Goal: Task Accomplishment & Management: Use online tool/utility

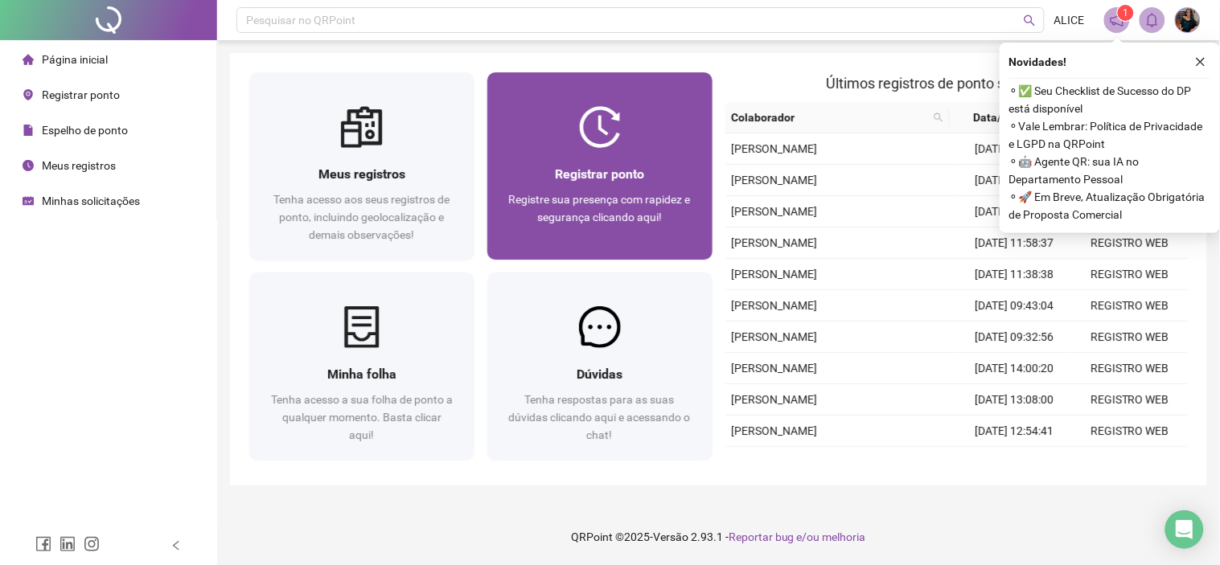
click at [552, 121] on div at bounding box center [599, 127] width 225 height 42
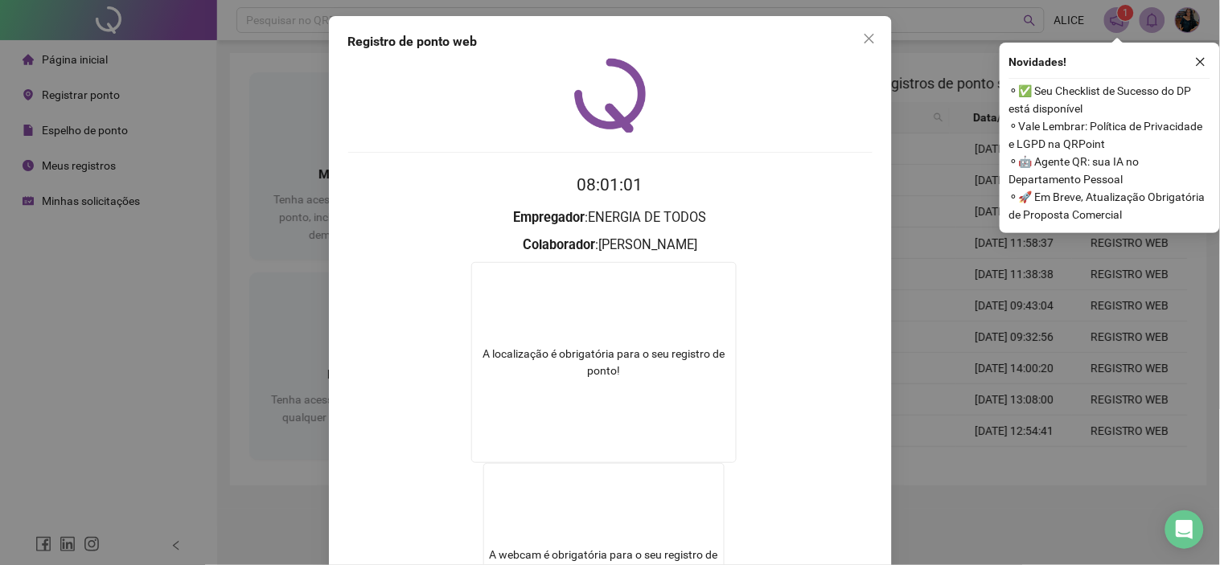
drag, startPoint x: 198, startPoint y: 235, endPoint x: 291, endPoint y: 215, distance: 95.2
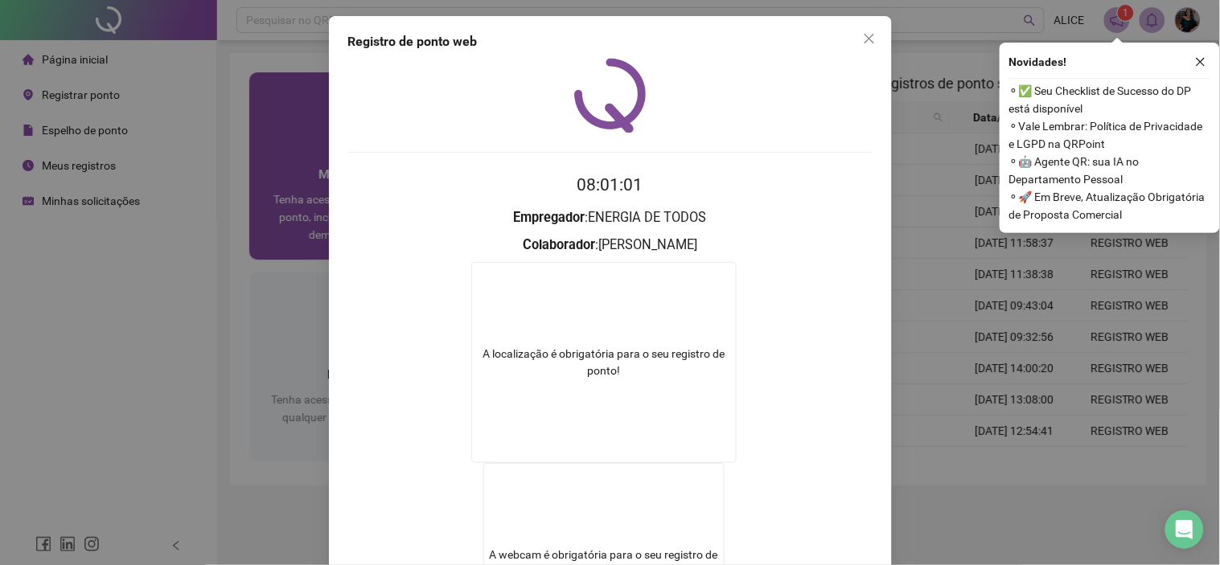
click at [203, 235] on div "Registro de ponto web 08:01:01 Empregador : ENERGIA DE TODOS Colaborador : [PER…" at bounding box center [610, 282] width 1220 height 565
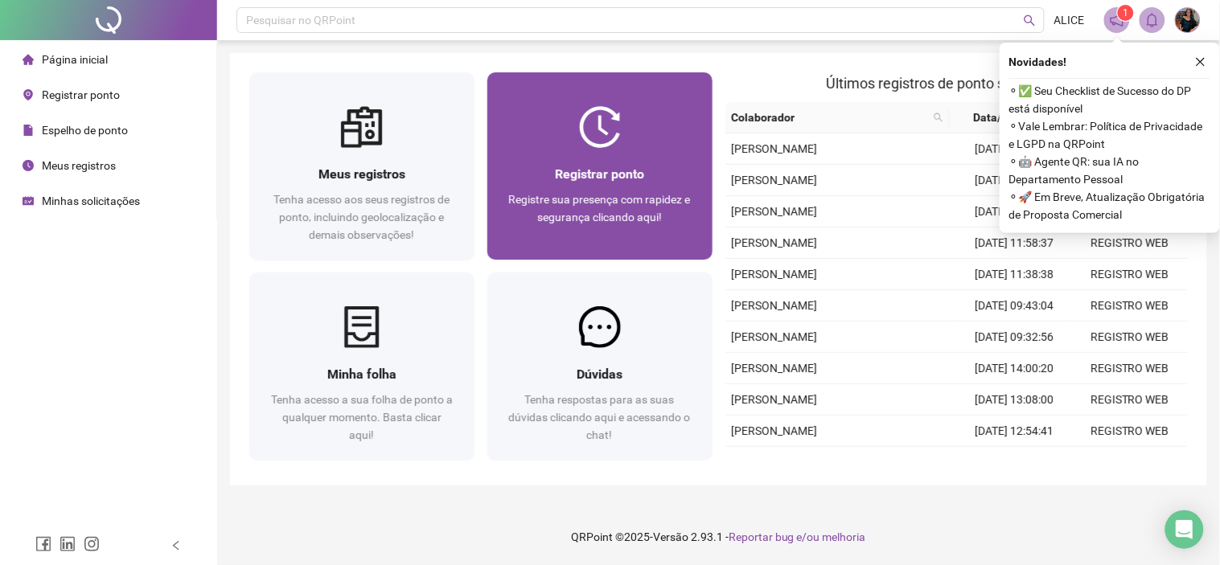
click at [558, 179] on span "Registrar ponto" at bounding box center [599, 173] width 89 height 15
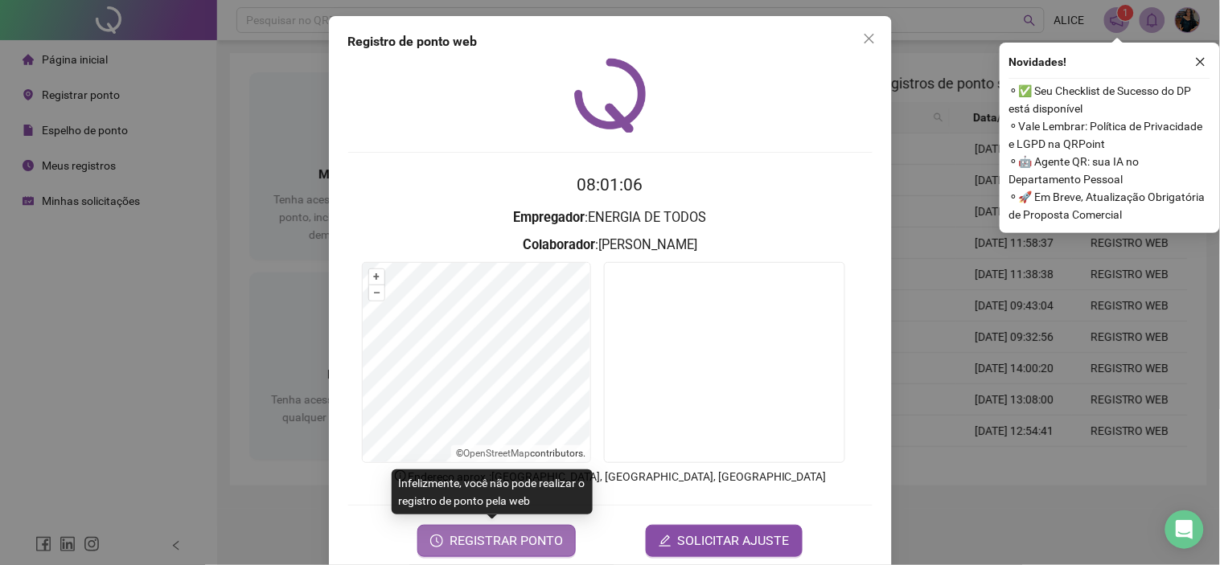
click at [525, 518] on span "REGISTRAR PONTO" at bounding box center [505, 541] width 113 height 19
